Goal: Task Accomplishment & Management: Manage account settings

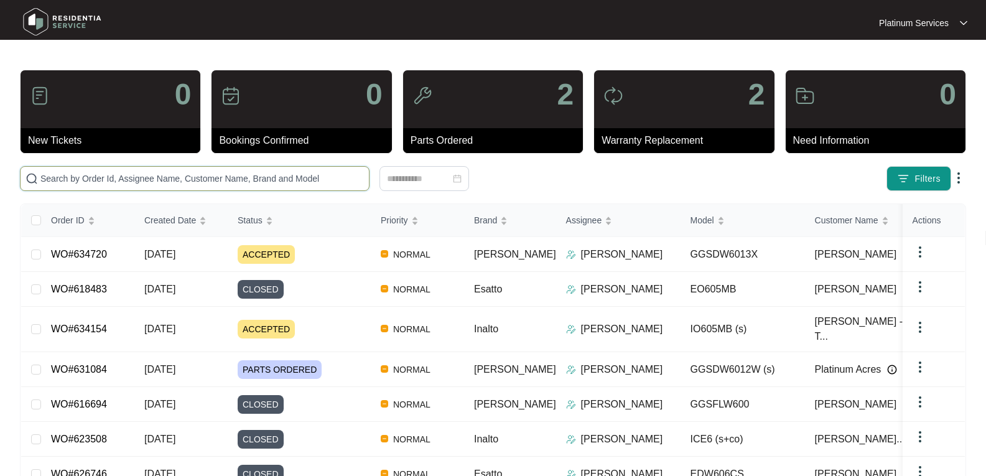
click at [162, 179] on input "text" at bounding box center [202, 179] width 324 height 14
paste input "630242"
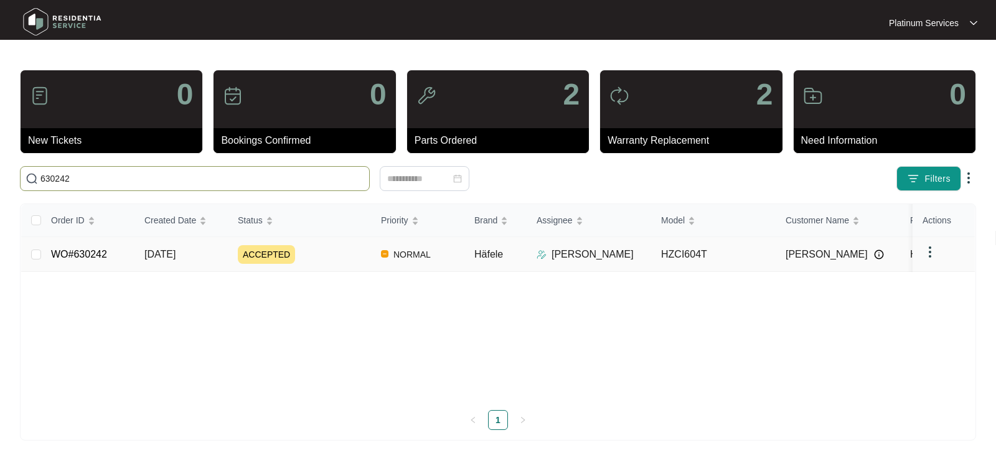
type input "630242"
click at [143, 253] on td "[DATE]" at bounding box center [180, 254] width 93 height 35
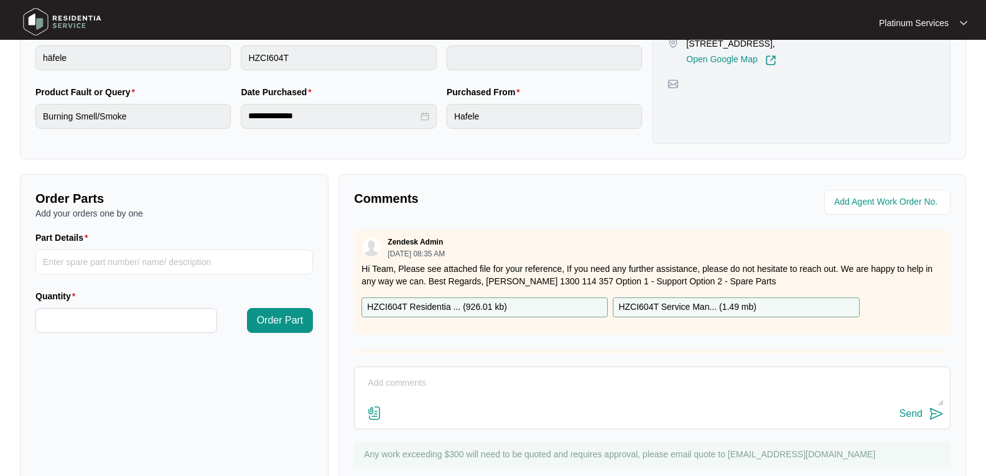
scroll to position [311, 0]
click at [387, 385] on textarea at bounding box center [652, 389] width 583 height 32
type textarea "Hi Team, Have spoken to the real estate [DATE] and said that tenant doesn't hav…"
click at [940, 416] on img at bounding box center [936, 413] width 15 height 15
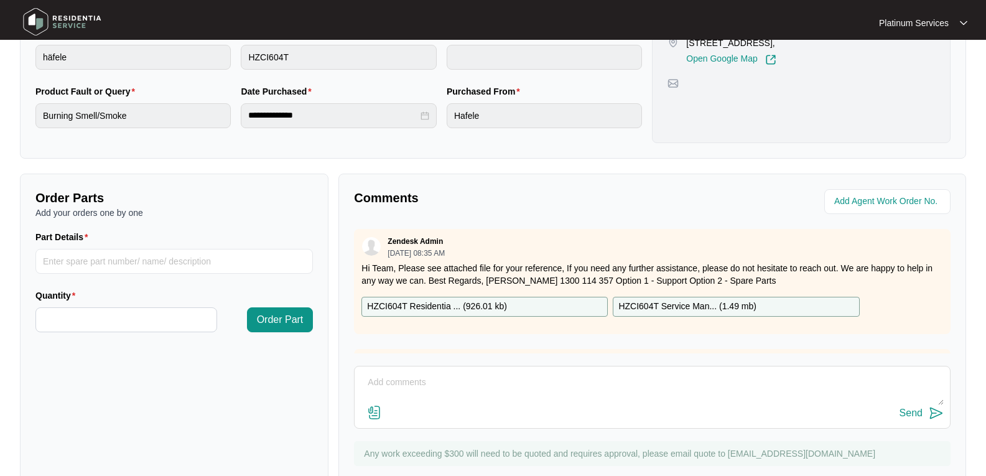
scroll to position [0, 0]
click at [32, 23] on img at bounding box center [62, 21] width 87 height 37
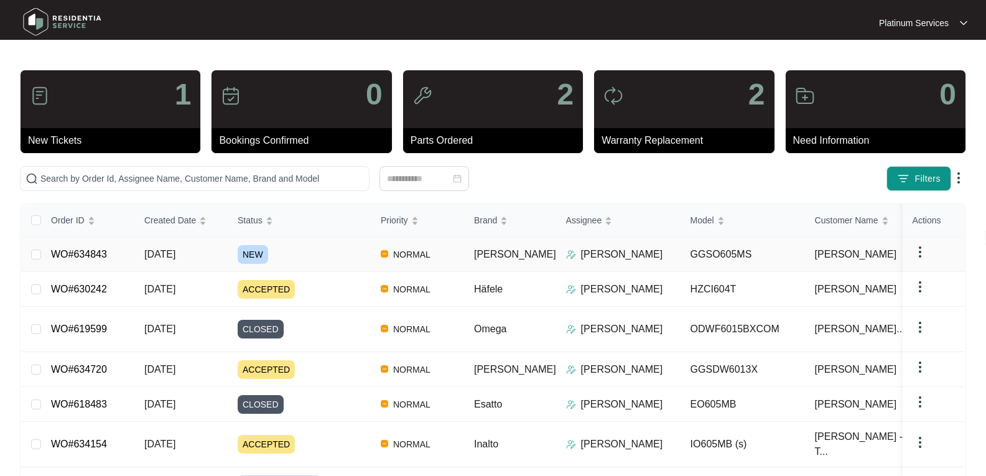
click at [173, 253] on span "[DATE]" at bounding box center [159, 254] width 31 height 11
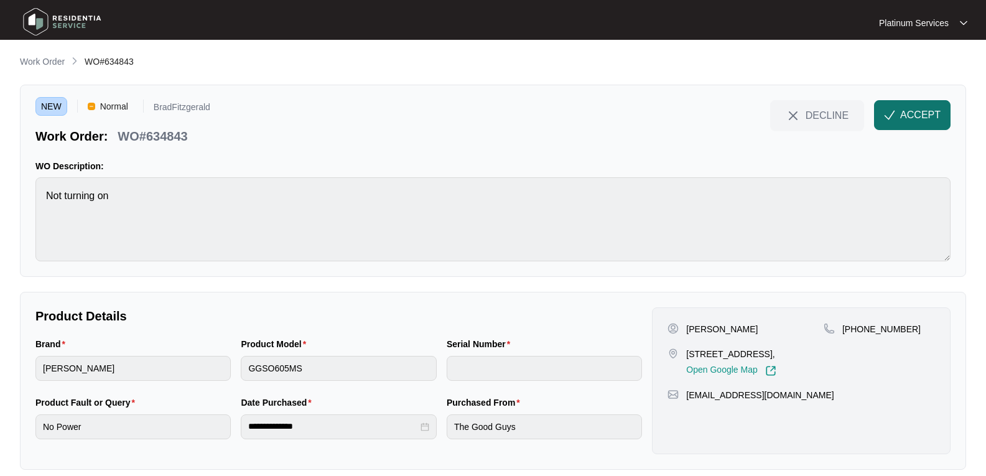
click at [920, 113] on span "ACCEPT" at bounding box center [921, 115] width 40 height 15
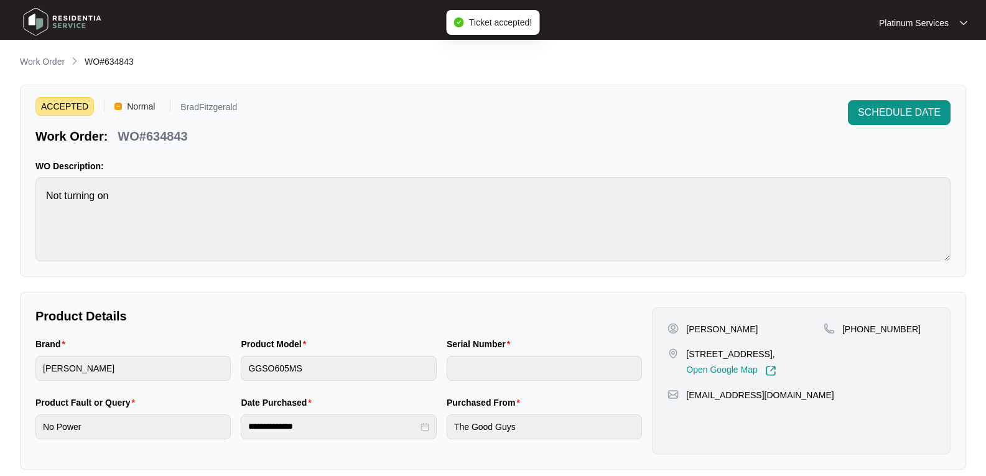
drag, startPoint x: 745, startPoint y: 330, endPoint x: 685, endPoint y: 330, distance: 60.4
click at [685, 330] on div "[PERSON_NAME]" at bounding box center [746, 329] width 156 height 12
copy p "[PERSON_NAME]"
drag, startPoint x: 728, startPoint y: 368, endPoint x: 687, endPoint y: 354, distance: 42.7
click at [687, 354] on p "[STREET_ADDRESS]," at bounding box center [731, 354] width 90 height 12
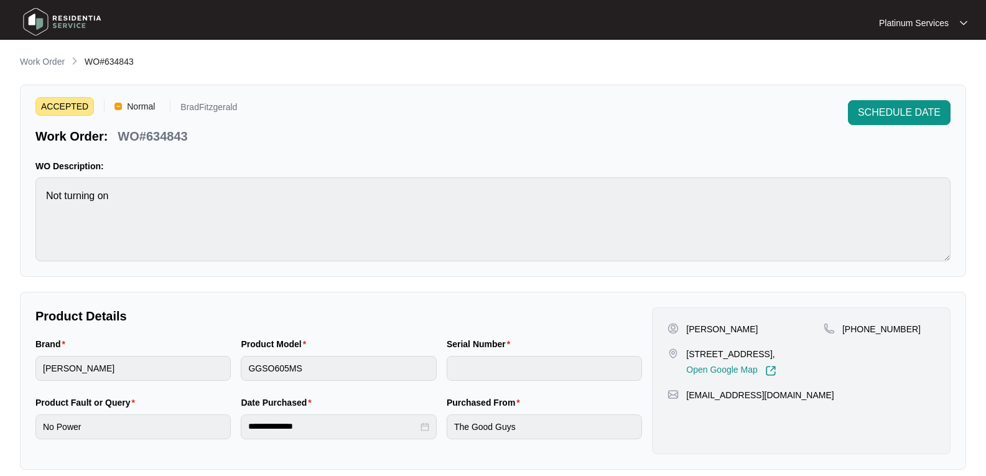
copy p "[STREET_ADDRESS],"
drag, startPoint x: 775, startPoint y: 403, endPoint x: 687, endPoint y: 407, distance: 88.5
click at [687, 401] on div "[EMAIL_ADDRESS][DOMAIN_NAME]" at bounding box center [802, 395] width 268 height 12
copy p "[EMAIL_ADDRESS][DOMAIN_NAME]"
drag, startPoint x: 904, startPoint y: 325, endPoint x: 836, endPoint y: 329, distance: 67.4
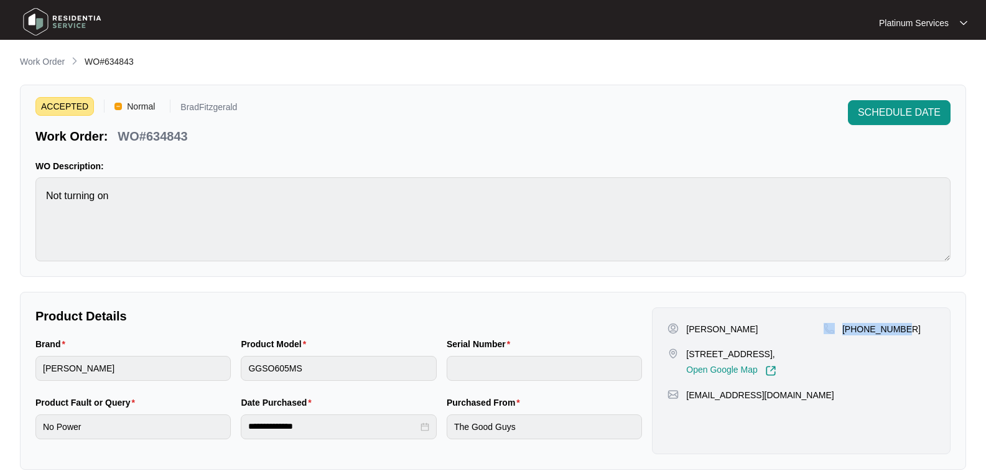
click at [836, 329] on div "[PHONE_NUMBER]" at bounding box center [879, 329] width 111 height 12
copy div "[PHONE_NUMBER]"
click at [172, 358] on div "Brand [PERSON_NAME] Product Model GGSO605MS Serial Number" at bounding box center [338, 366] width 617 height 59
click at [0, 354] on html "**********" at bounding box center [493, 412] width 986 height 825
drag, startPoint x: 205, startPoint y: 138, endPoint x: 136, endPoint y: 151, distance: 69.8
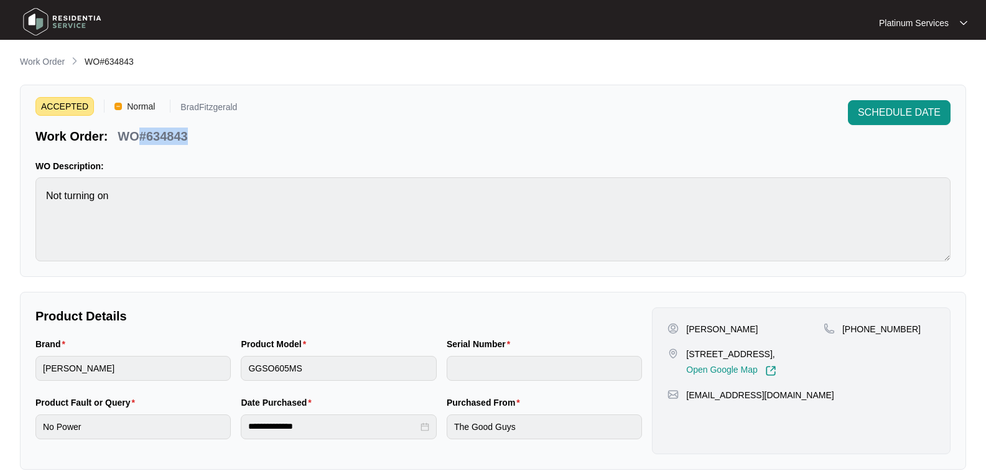
click at [139, 139] on div "Work Order: WO#634843" at bounding box center [136, 134] width 202 height 22
click at [180, 136] on p "WO#634843" at bounding box center [153, 136] width 70 height 17
copy p "634843"
